Goal: Entertainment & Leisure: Consume media (video, audio)

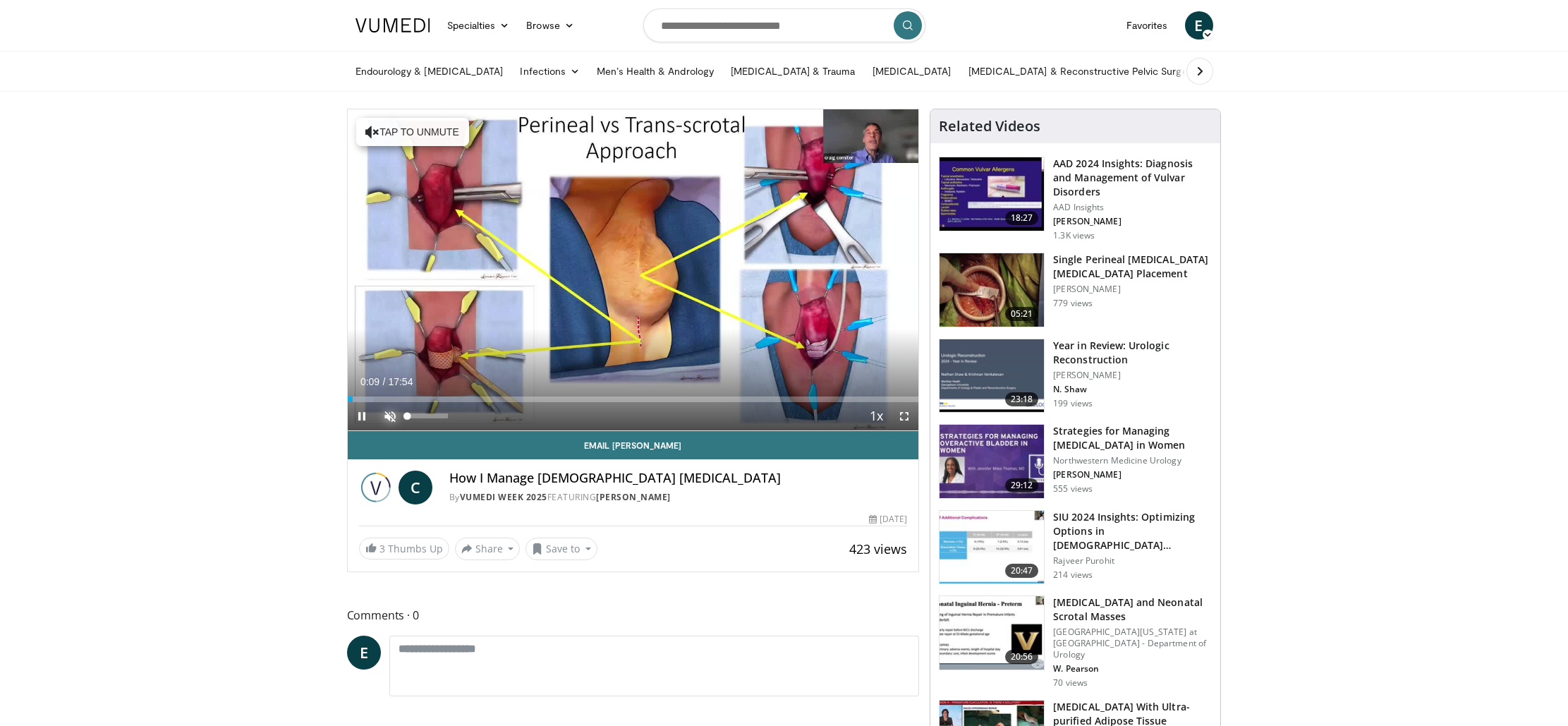
click at [390, 415] on span "Video Player" at bounding box center [390, 416] width 29 height 29
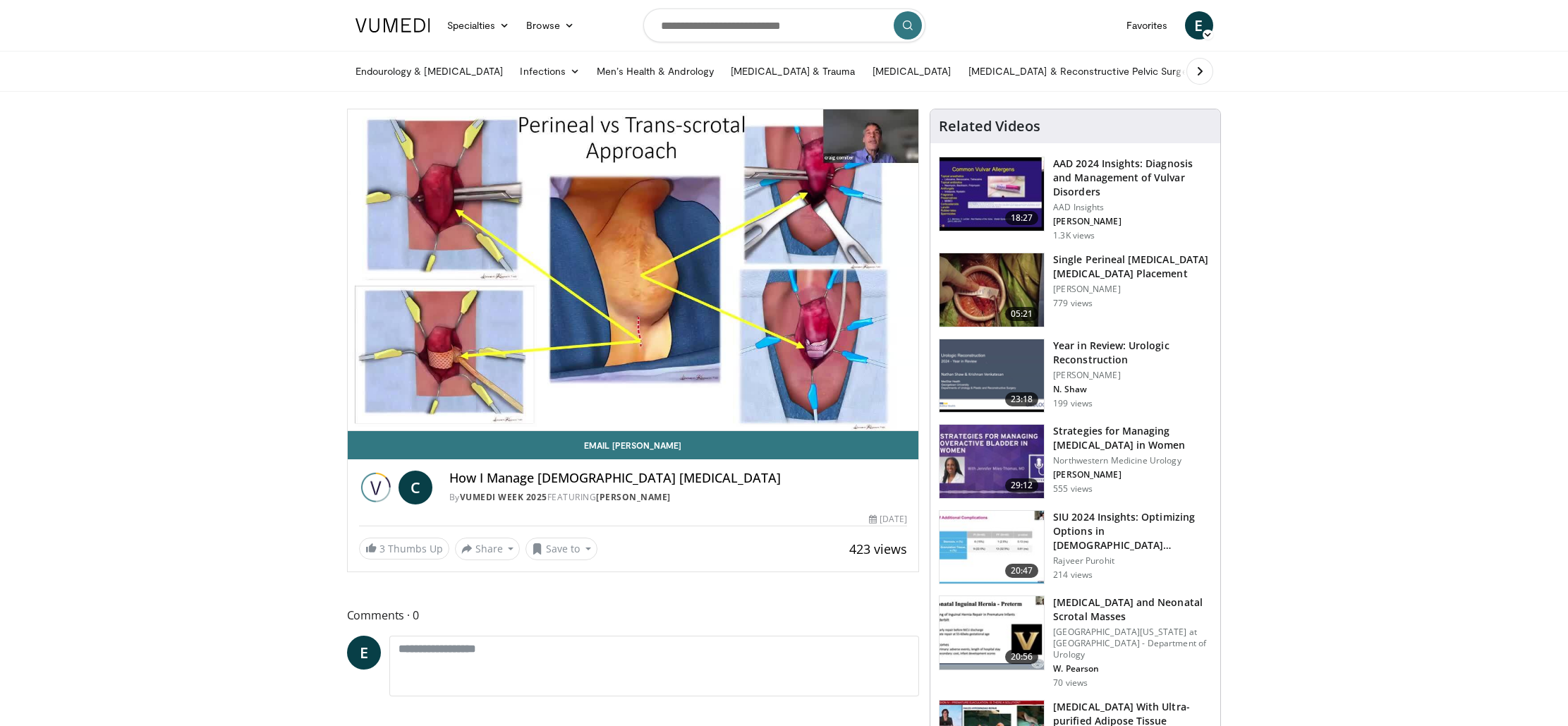
scroll to position [1, 0]
